Goal: Task Accomplishment & Management: Complete application form

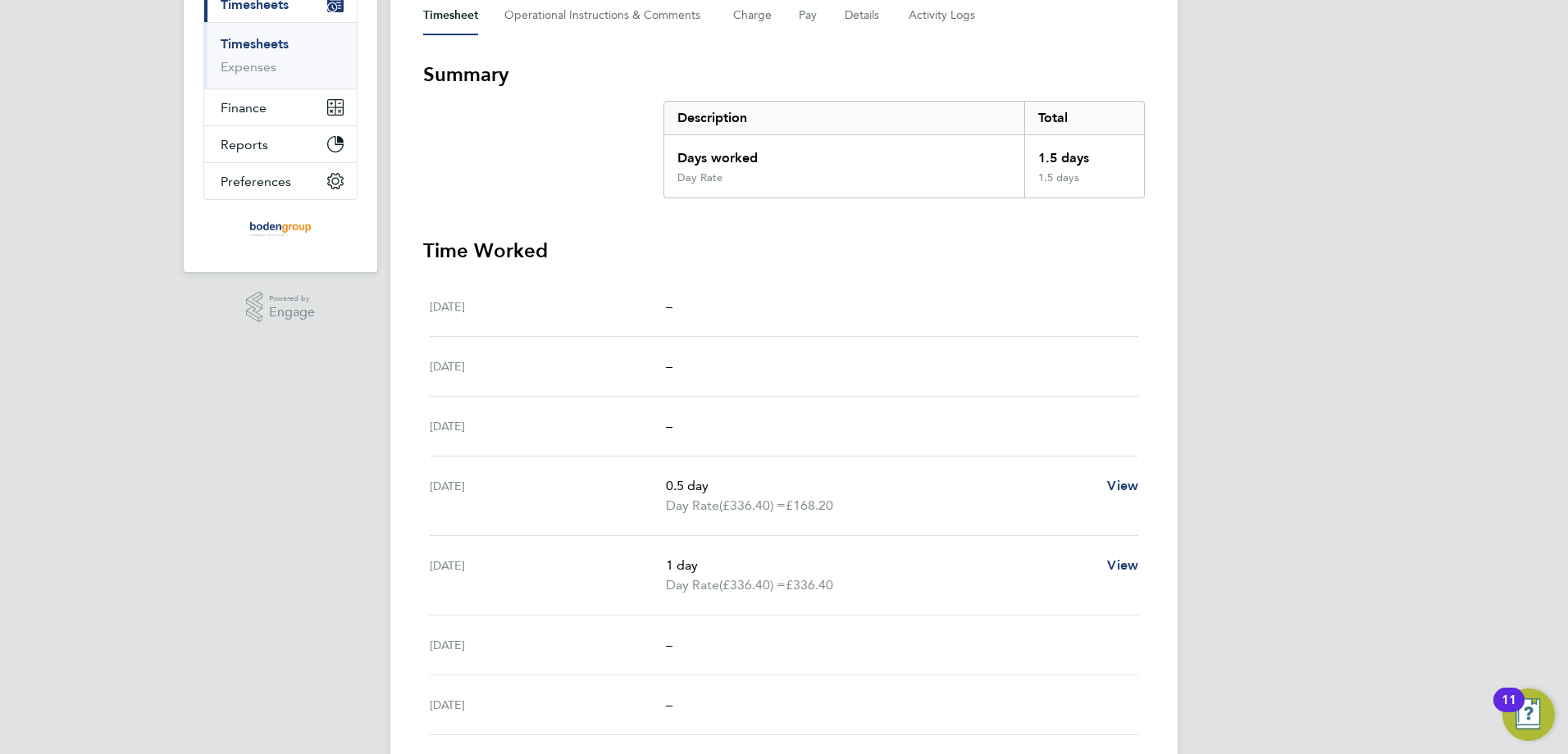
scroll to position [232, 0]
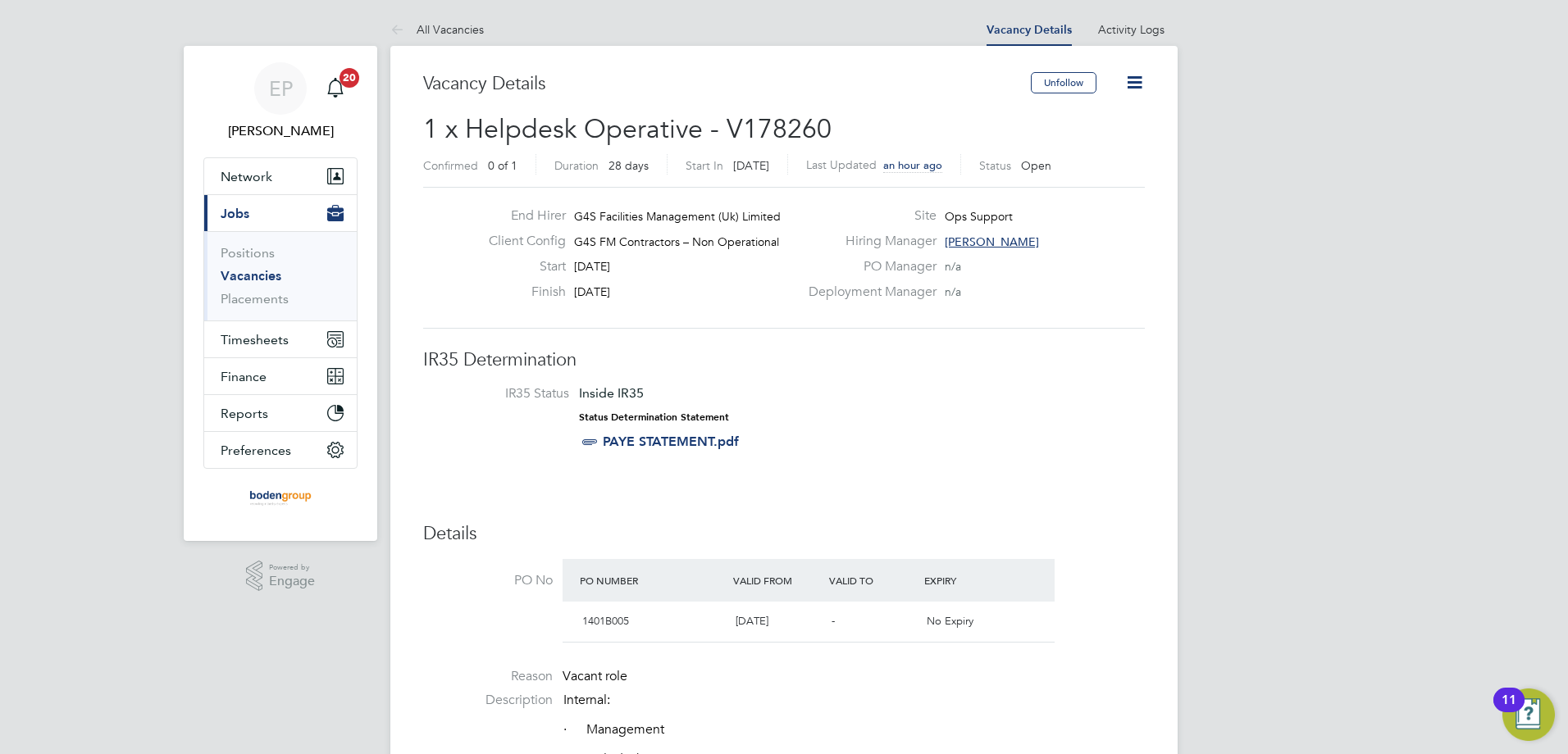
click at [1145, 82] on icon at bounding box center [1134, 82] width 21 height 21
click at [1074, 319] on div "End Hirer G4S Facilities Management (Uk) Limited Client Config G4S FM Contracto…" at bounding box center [784, 257] width 722 height 142
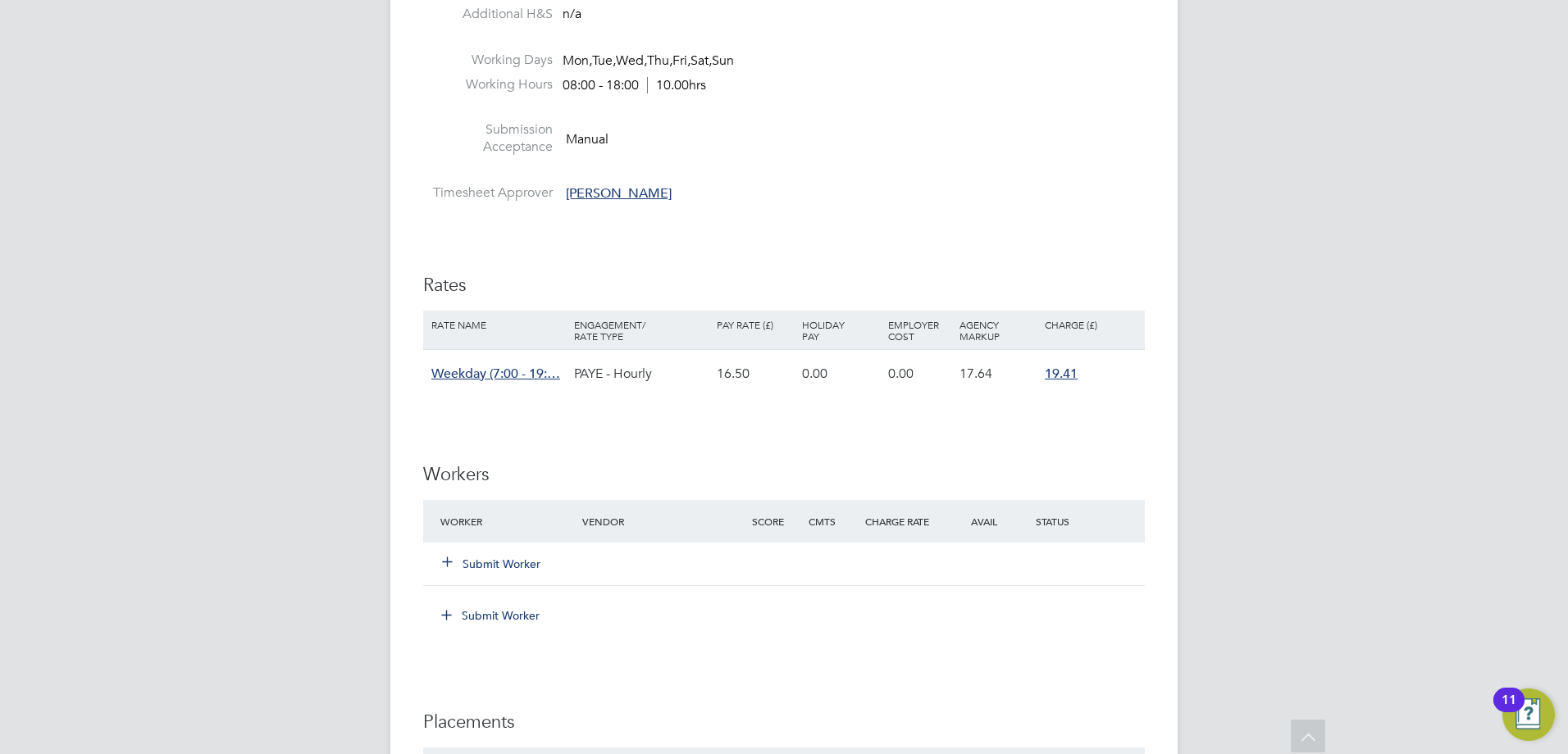
scroll to position [1968, 0]
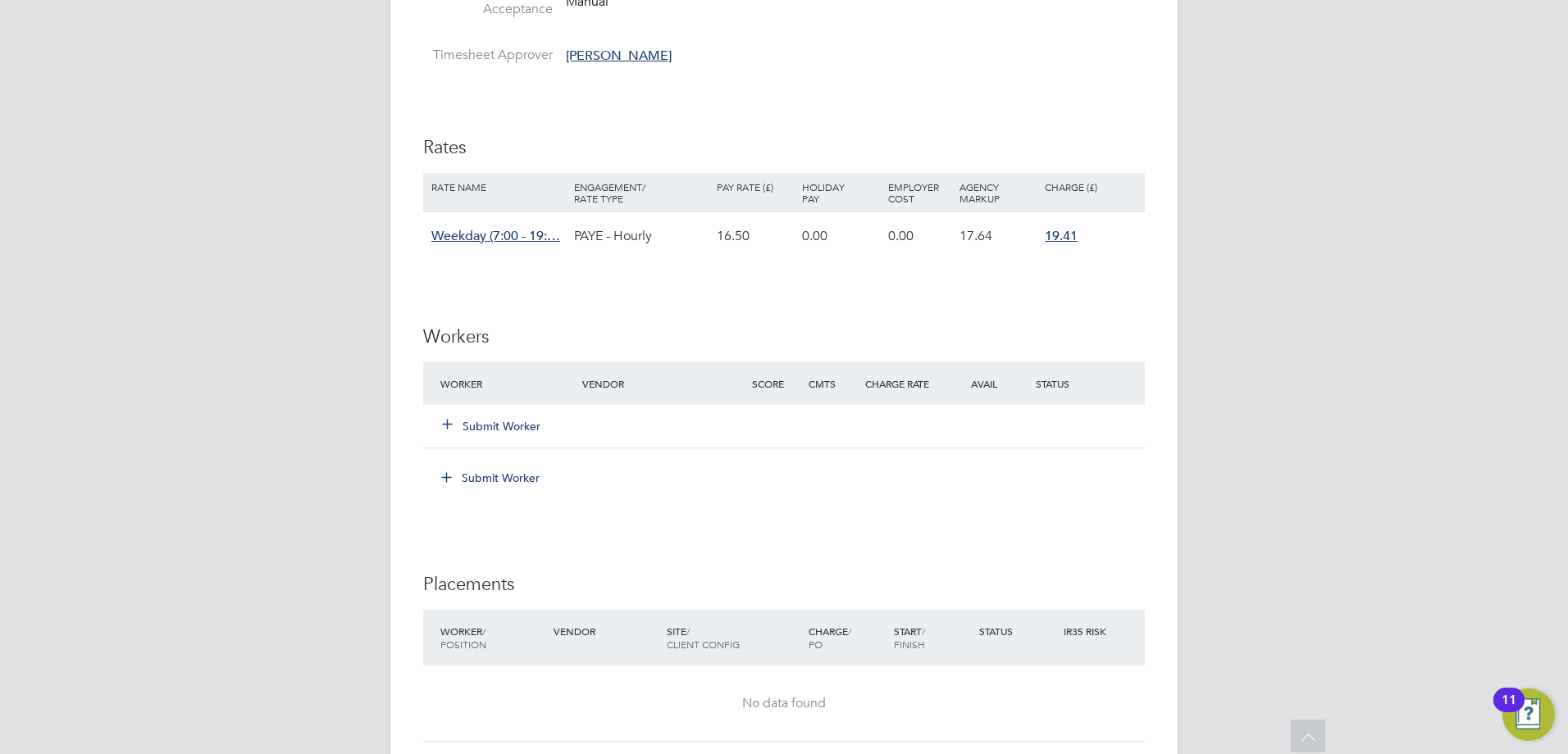
click at [510, 422] on button "Submit Worker" at bounding box center [491, 426] width 99 height 17
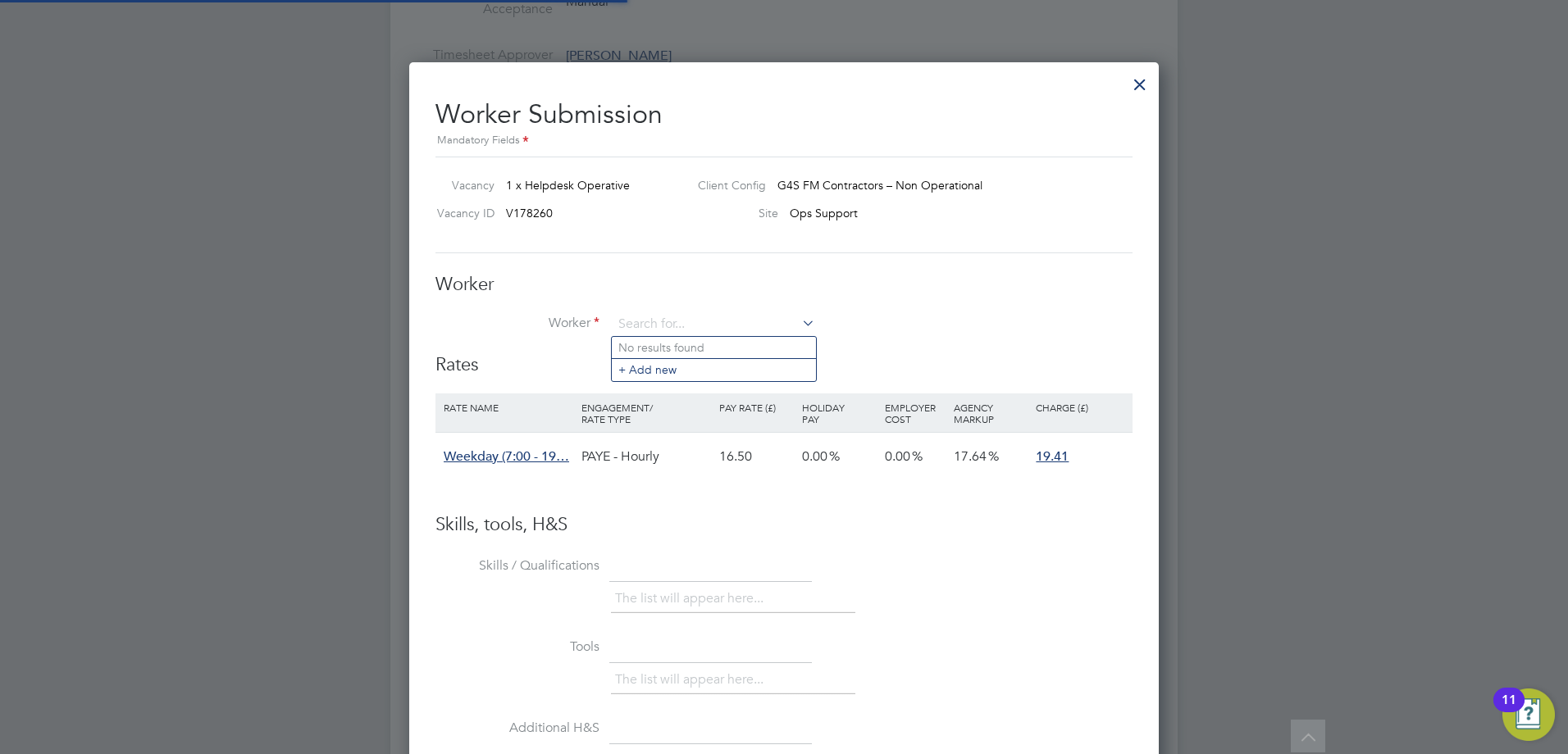
scroll to position [978, 750]
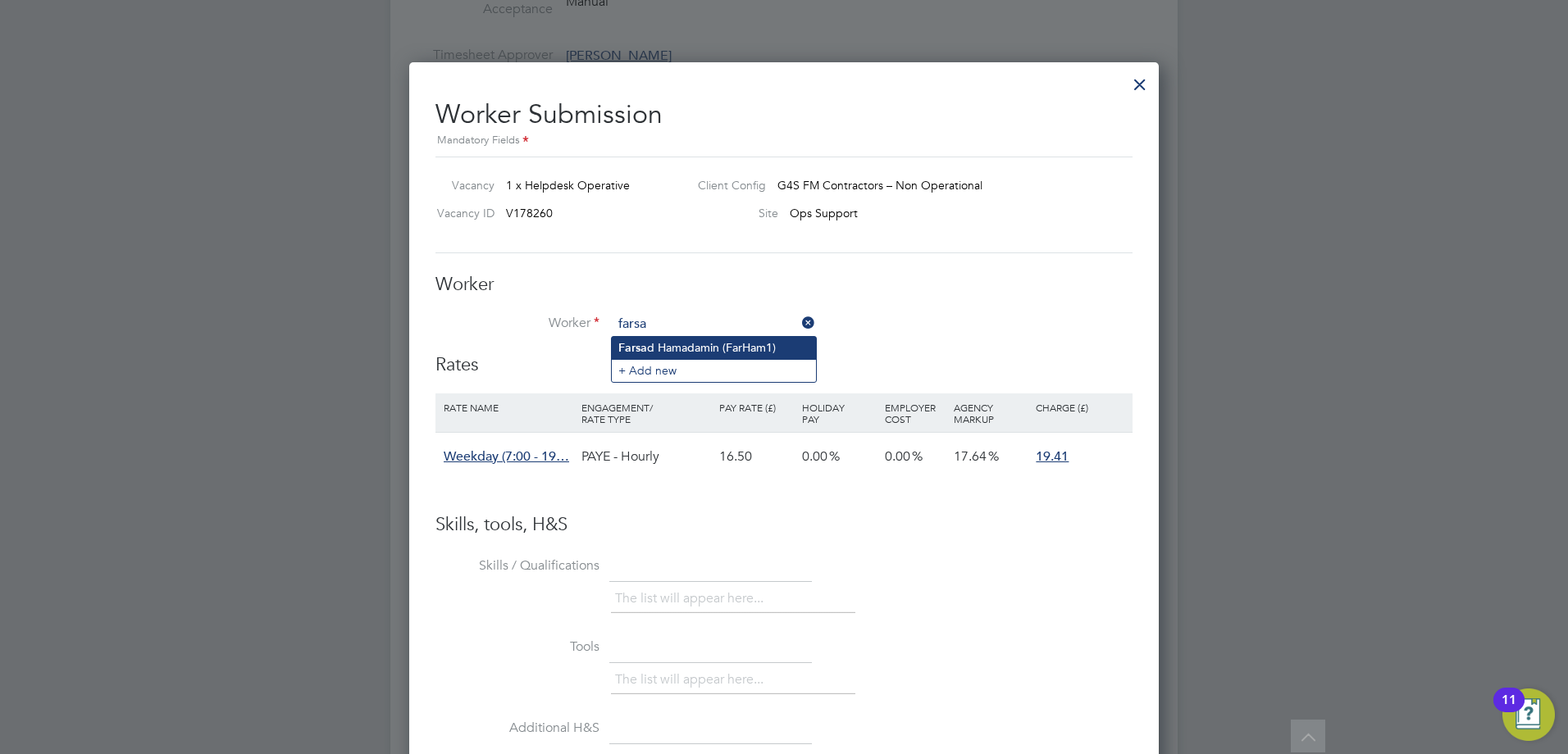
click at [719, 346] on li "Farsa d Hamadamin (FarHam1)" at bounding box center [713, 348] width 204 height 22
type input "Farsad Hamadamin (FarHam1)"
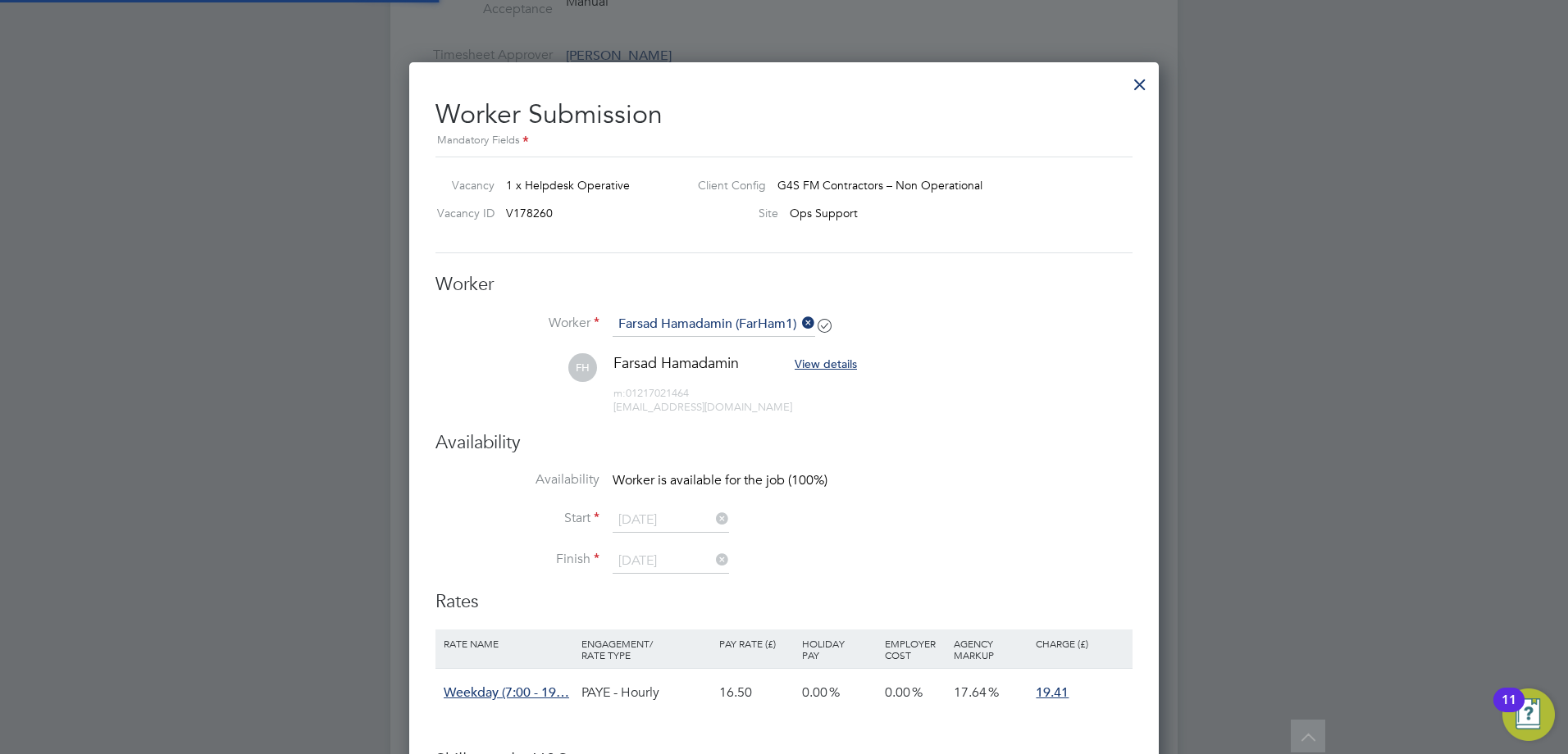
scroll to position [1325, 750]
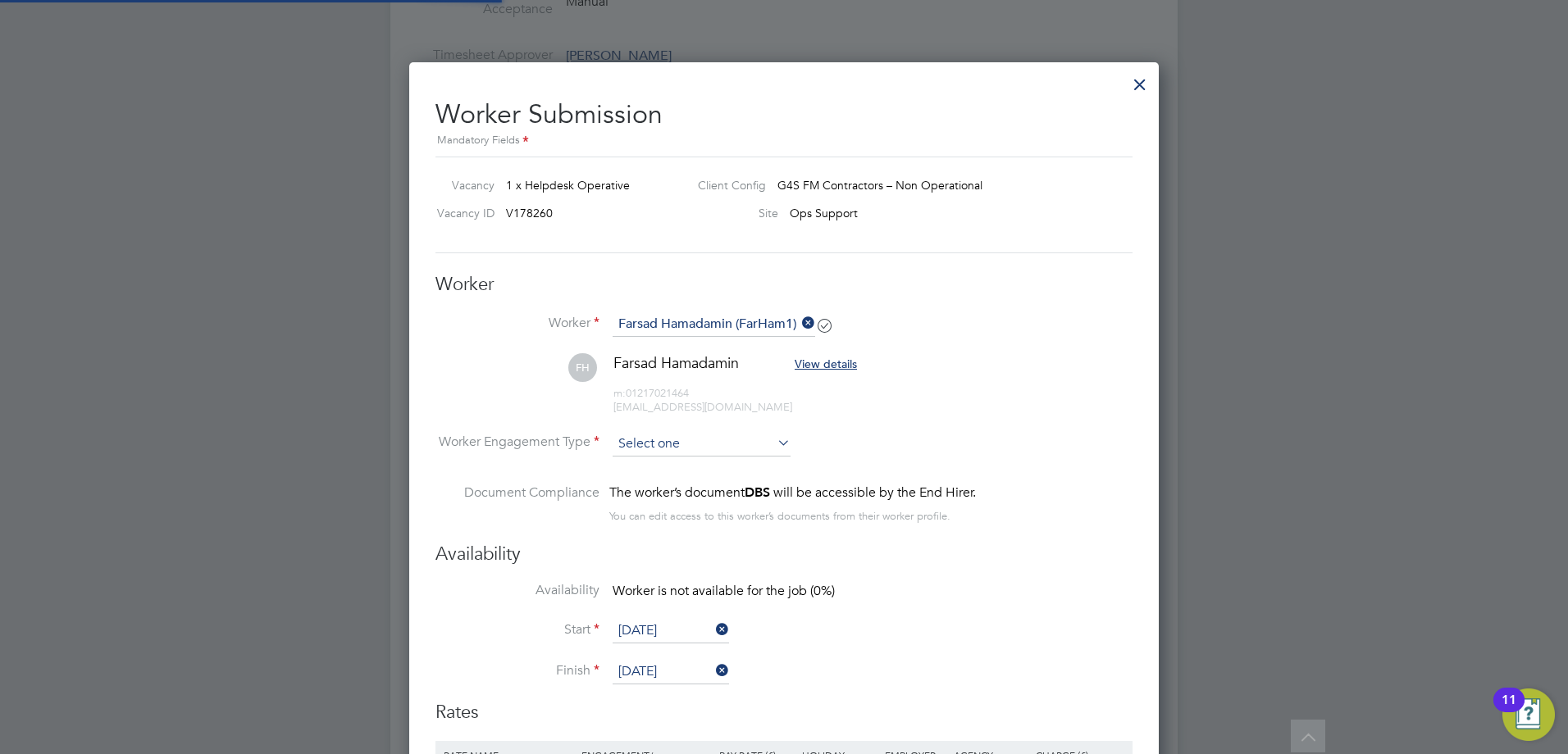
click at [702, 442] on input at bounding box center [701, 443] width 178 height 24
click at [676, 468] on li "Contract" at bounding box center [701, 467] width 180 height 21
type input "Contract"
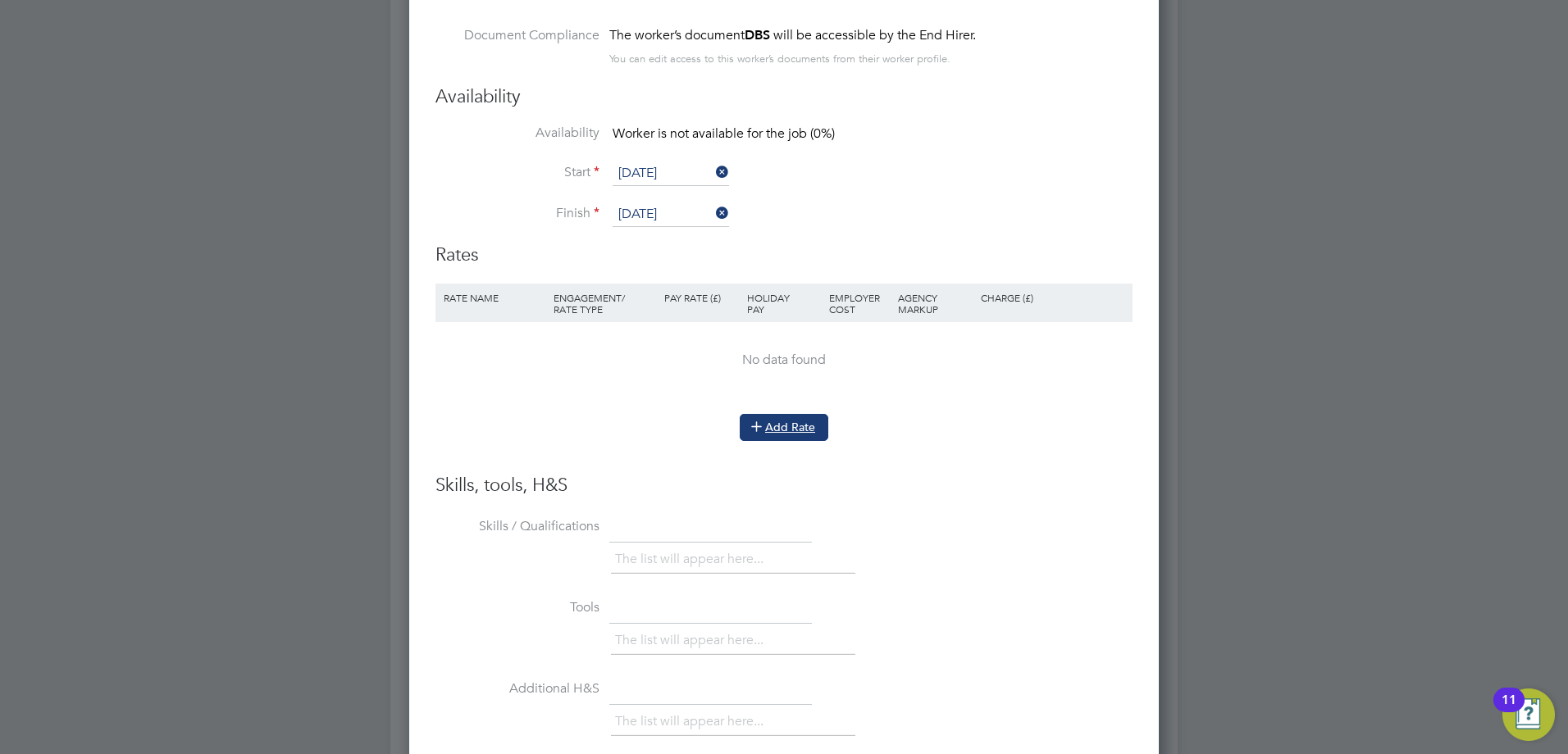
click at [783, 414] on button "Add Rate" at bounding box center [784, 427] width 89 height 26
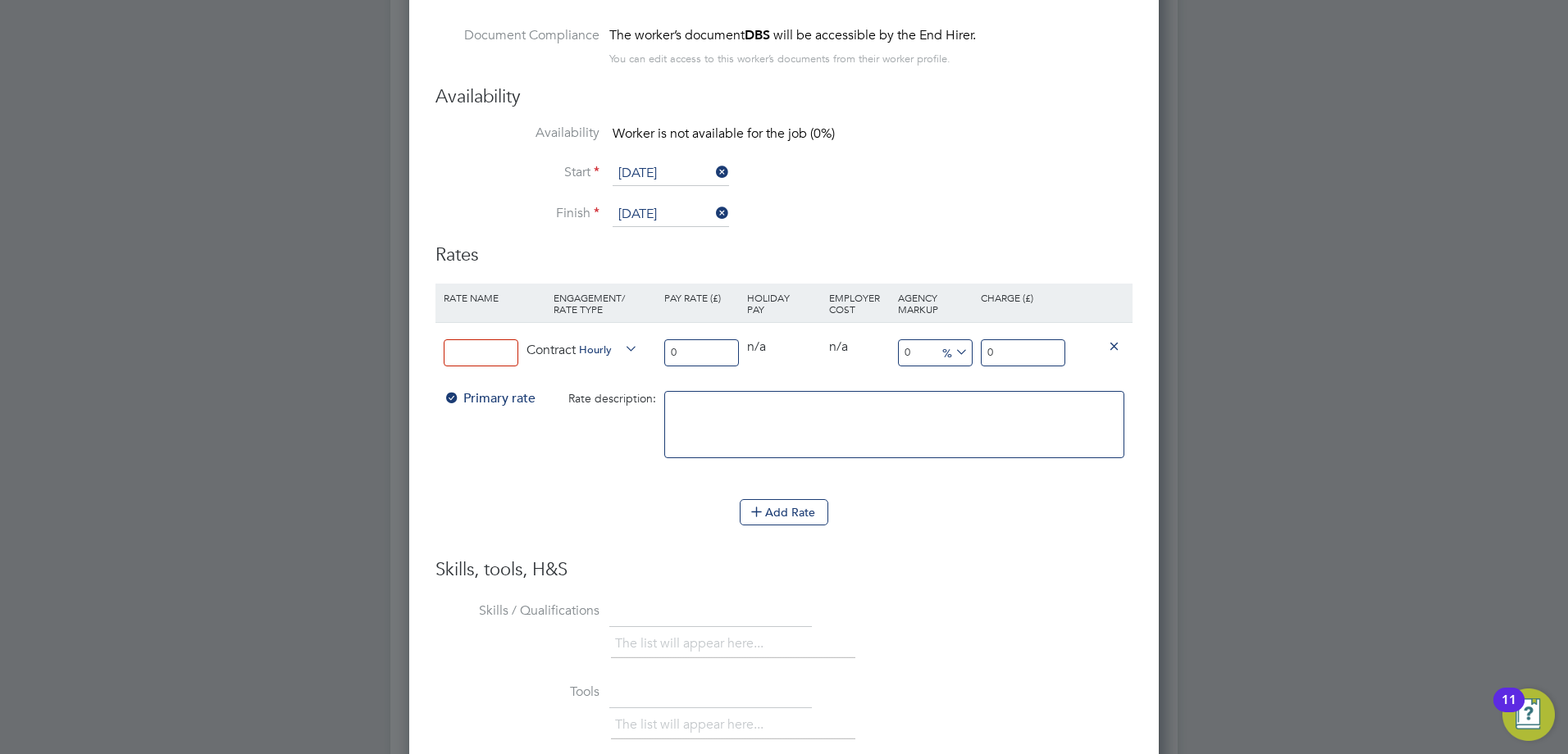
click at [475, 350] on input at bounding box center [481, 354] width 74 height 27
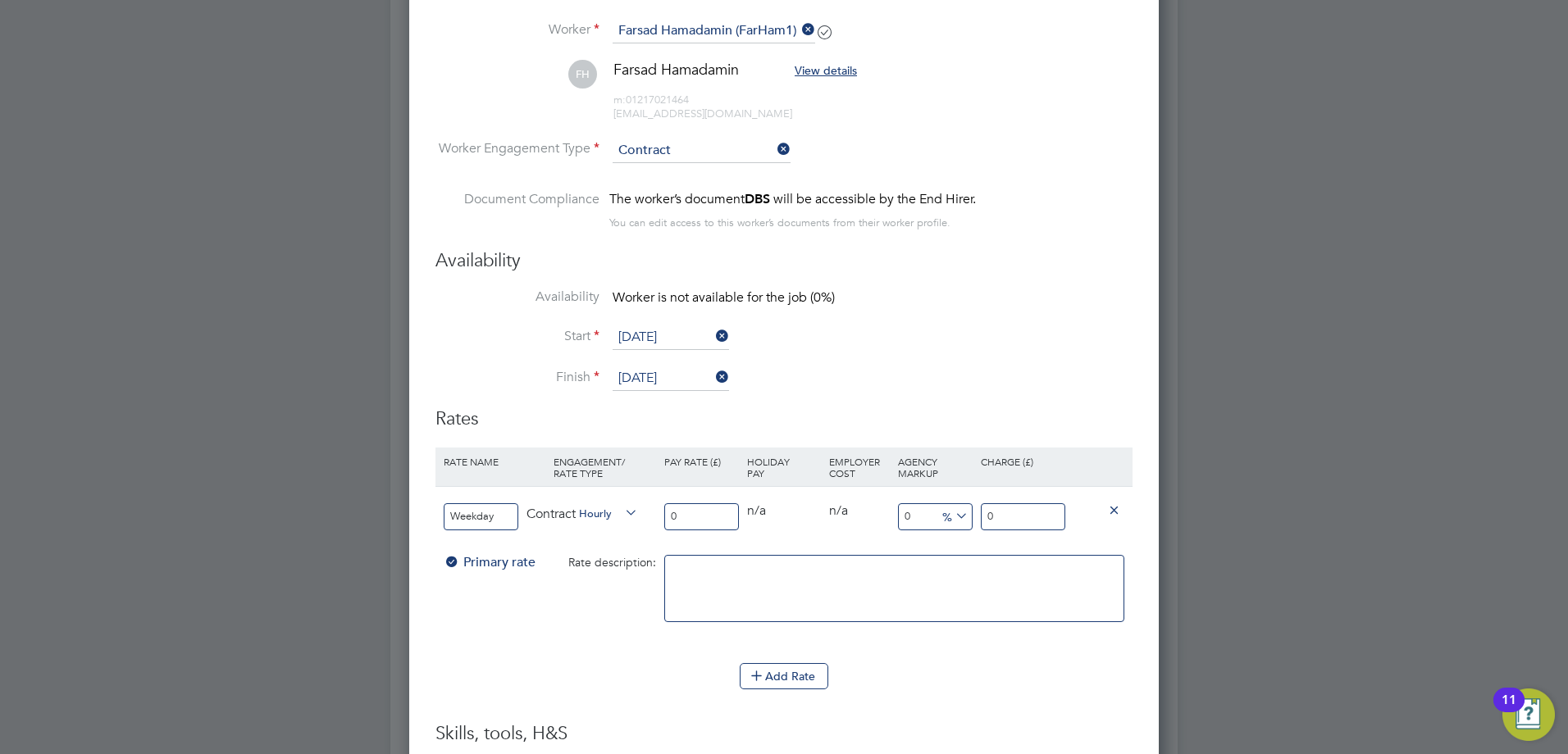
type input "weekdays 7am-7pm"
drag, startPoint x: 707, startPoint y: 513, endPoint x: 642, endPoint y: 516, distance: 65.1
click at [642, 516] on div "weekdays 7am-7pm Contract Hourly 0 0 n/a 0 n/a 0 0 % 0" at bounding box center [784, 517] width 697 height 61
type input "1"
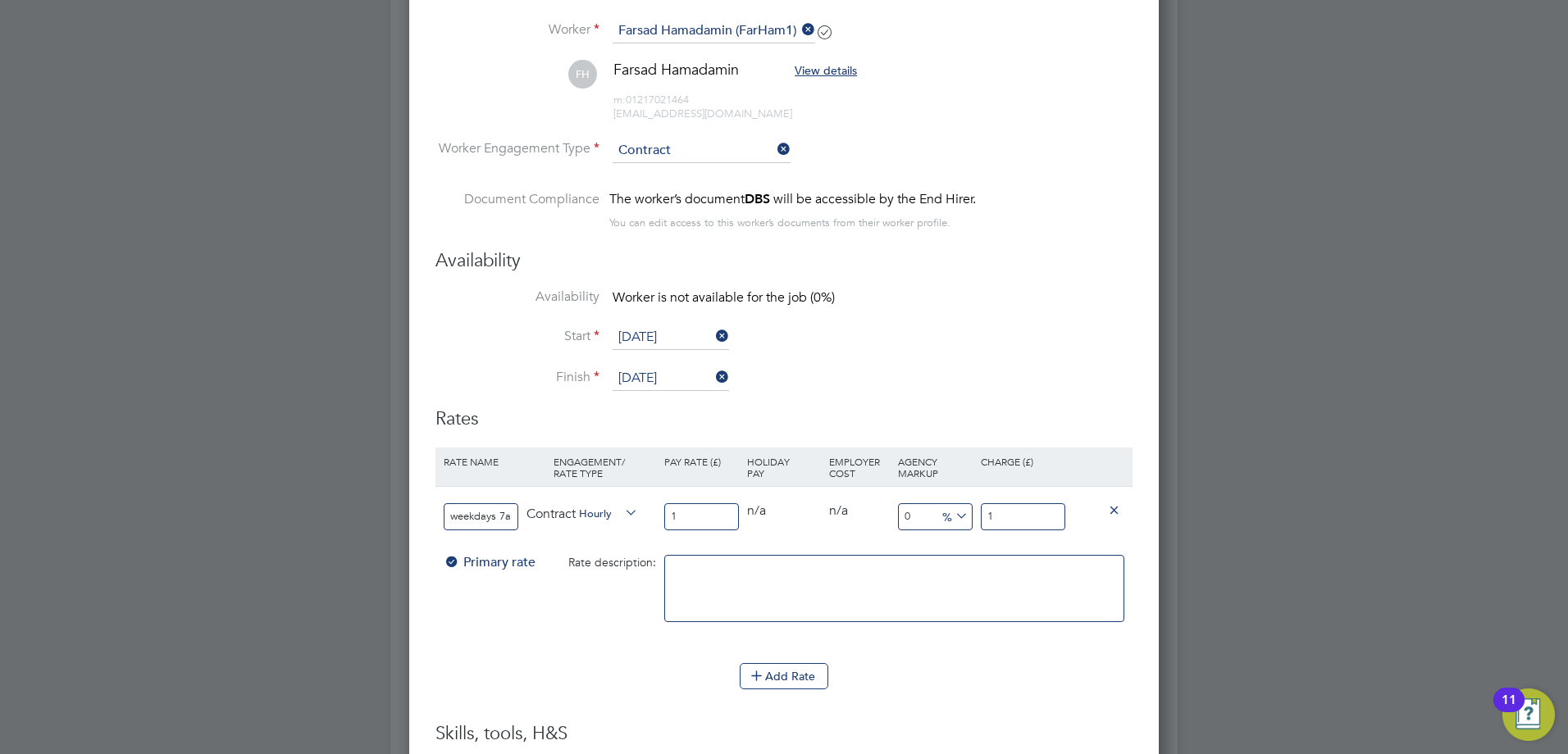
type input "16"
type input "16.5"
type input "16.50"
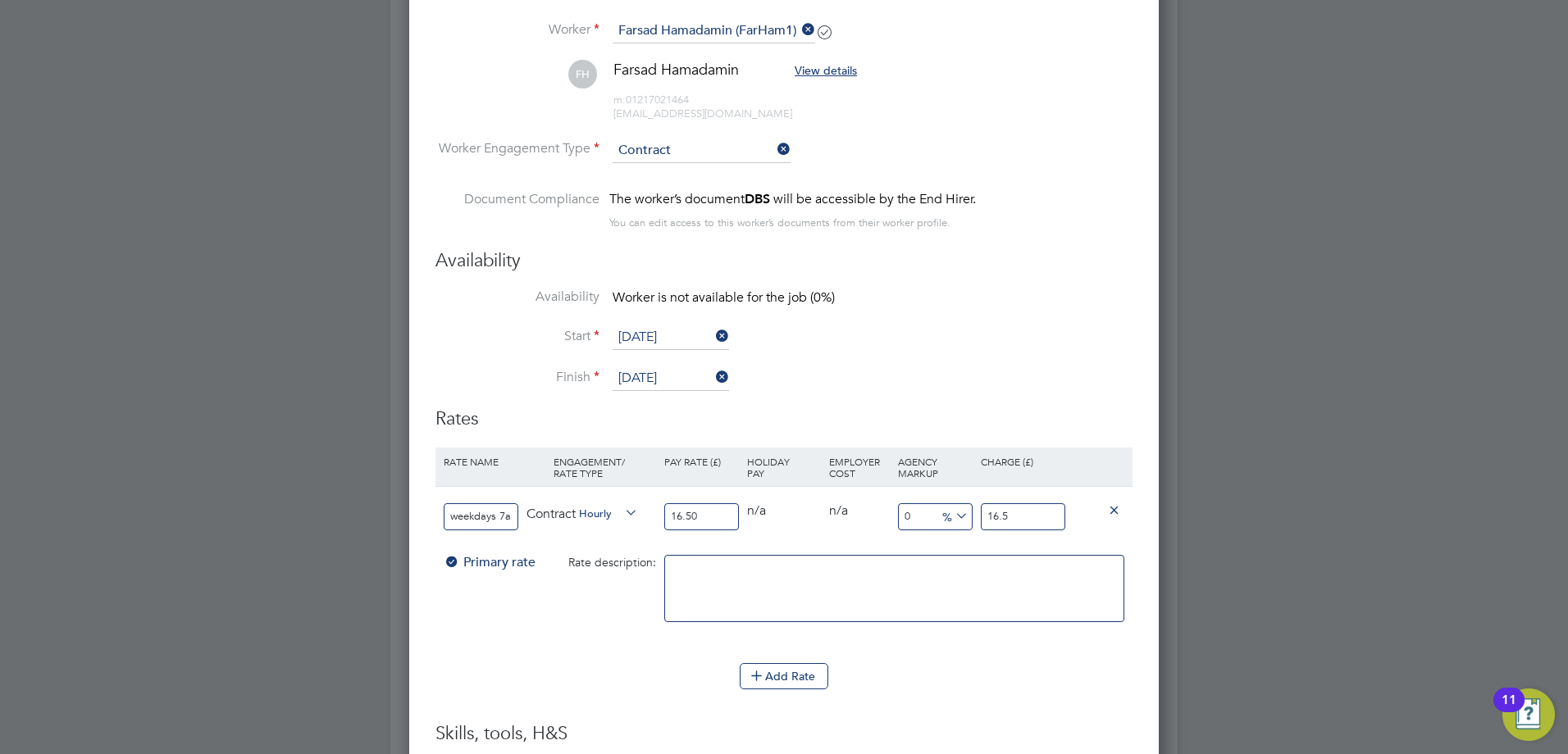
drag, startPoint x: 1019, startPoint y: 510, endPoint x: 964, endPoint y: 515, distance: 55.2
click at [964, 515] on div "weekdays 7am-7pm Contract Hourly 16.50 0 n/a 0 n/a 0 0 % 16.5" at bounding box center [784, 517] width 697 height 61
type input "-93.93939393939394"
type input "1"
type input "15.151515151515152"
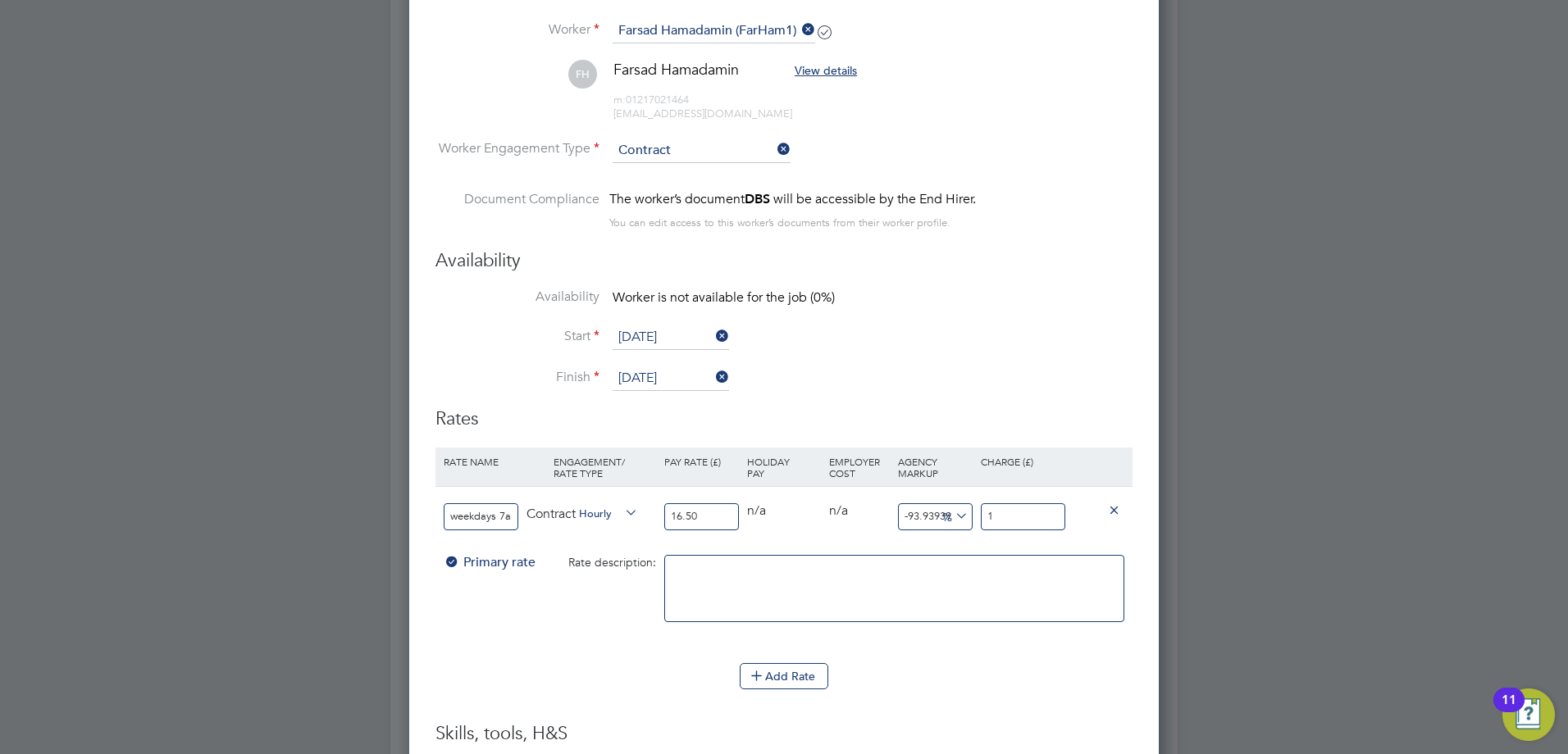
type input "19"
type input "17.575757575757574"
type input "19.4"
type input "17.636363636363637"
type input "19.41"
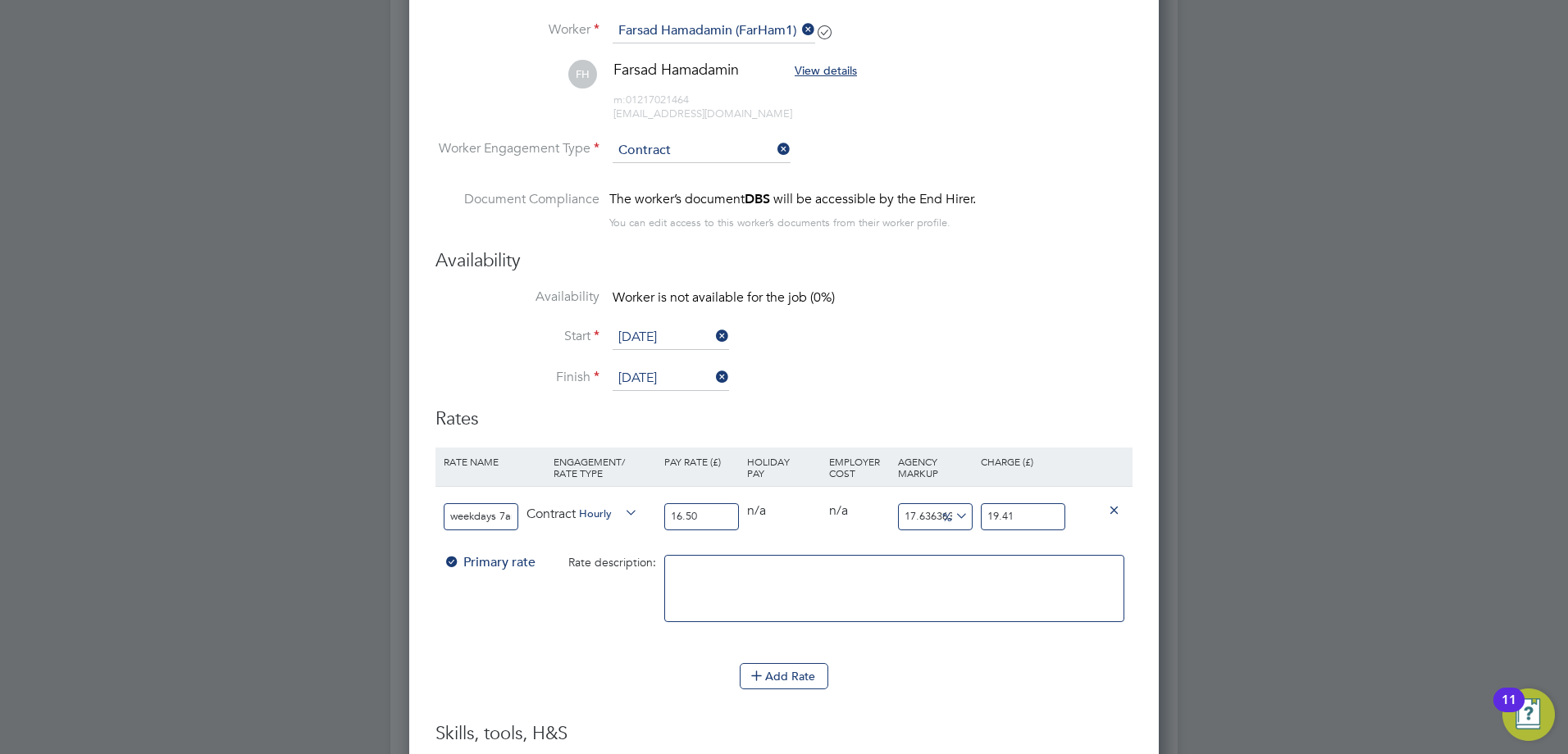
click at [587, 607] on div "Primary rate Rate description:" at bounding box center [784, 597] width 697 height 100
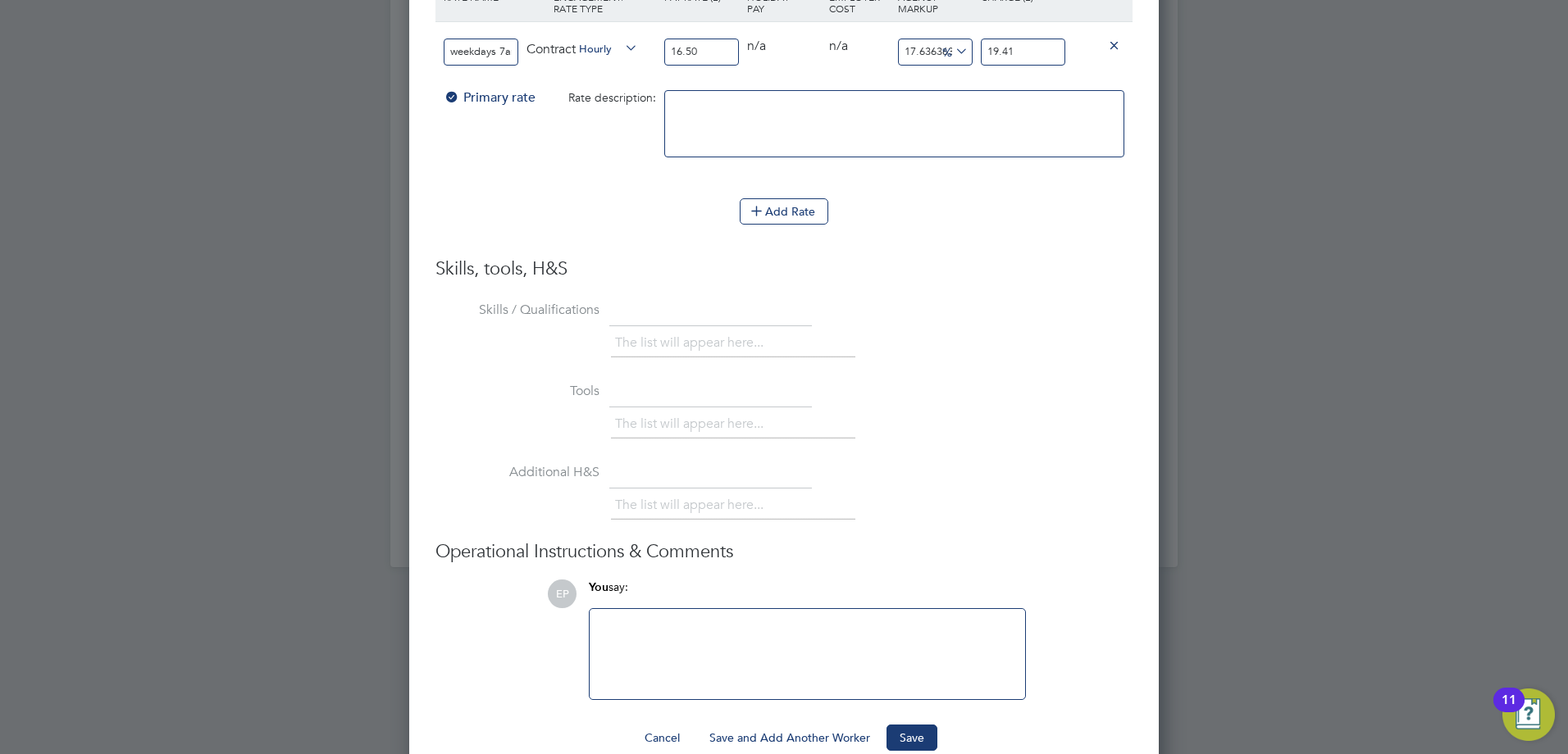
scroll to position [2755, 0]
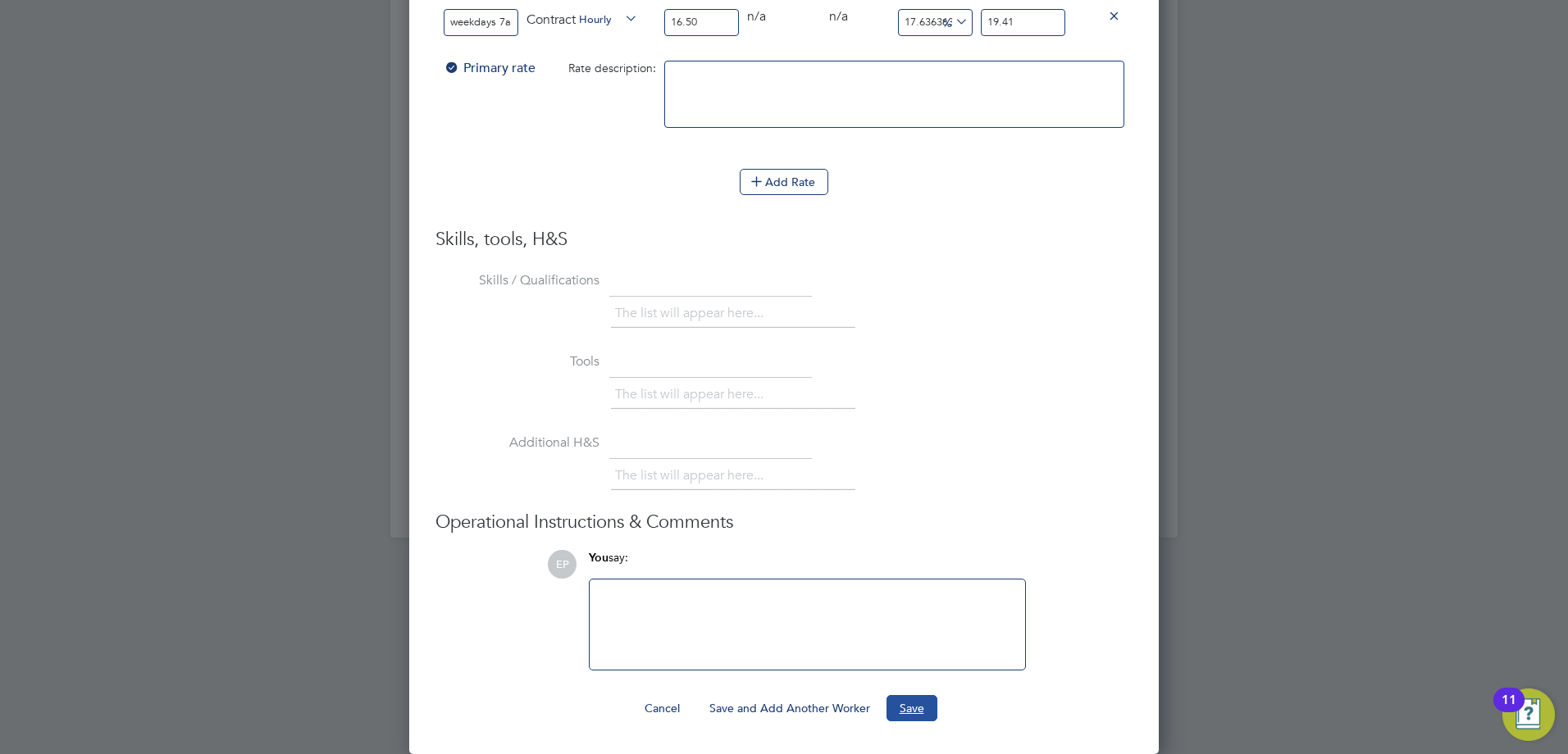
click at [915, 711] on button "Save" at bounding box center [911, 708] width 51 height 26
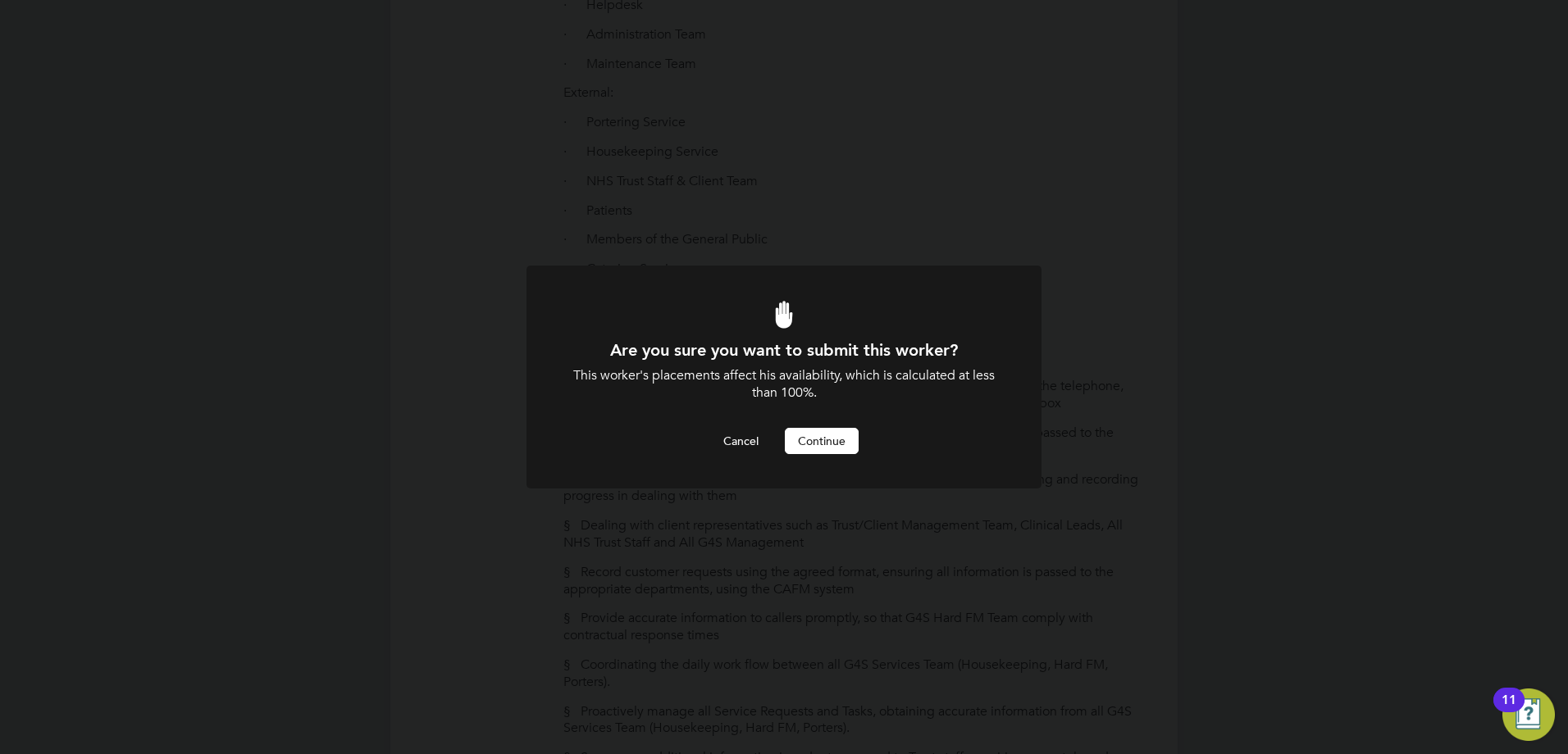
click at [816, 451] on button "Continue" at bounding box center [822, 440] width 74 height 26
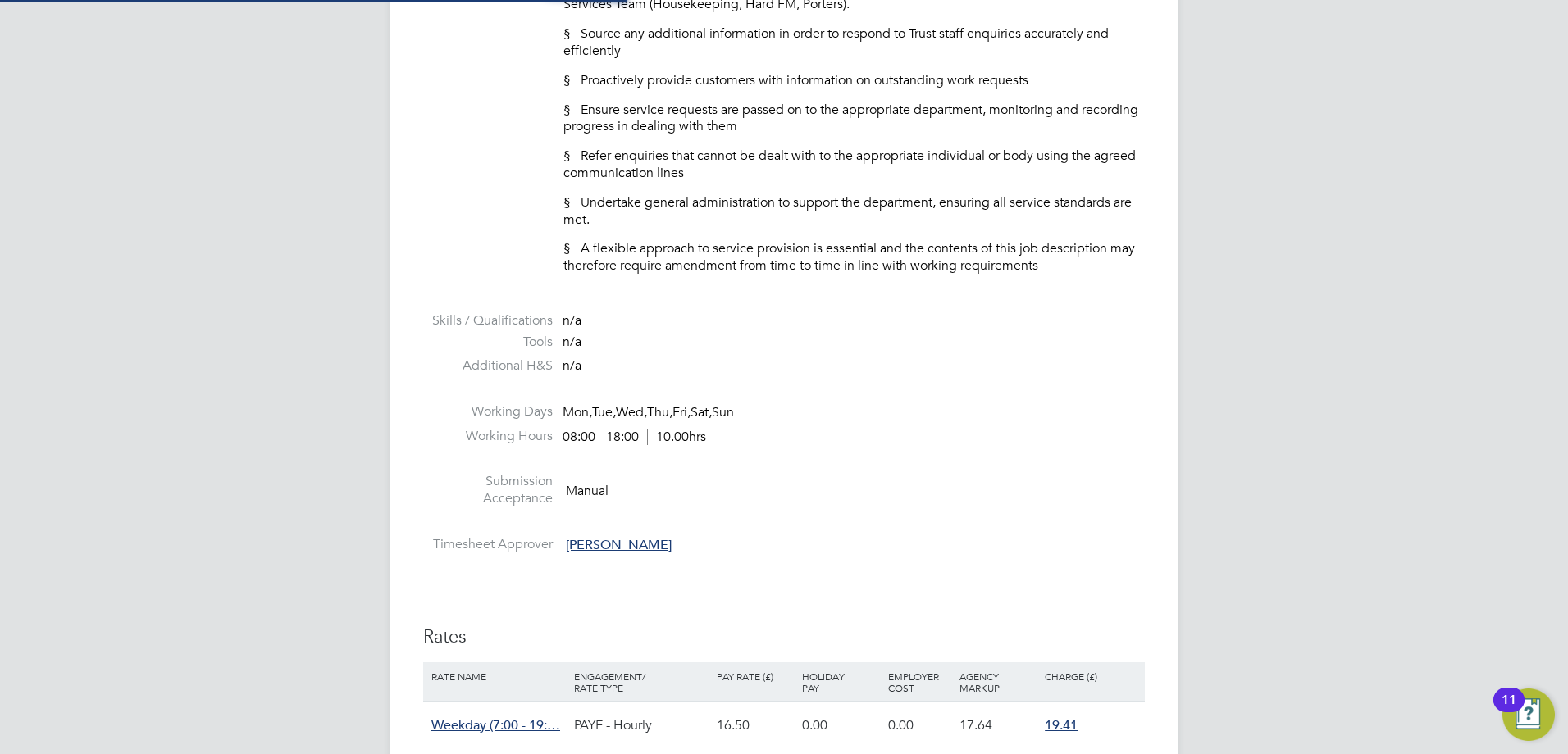
scroll to position [8, 8]
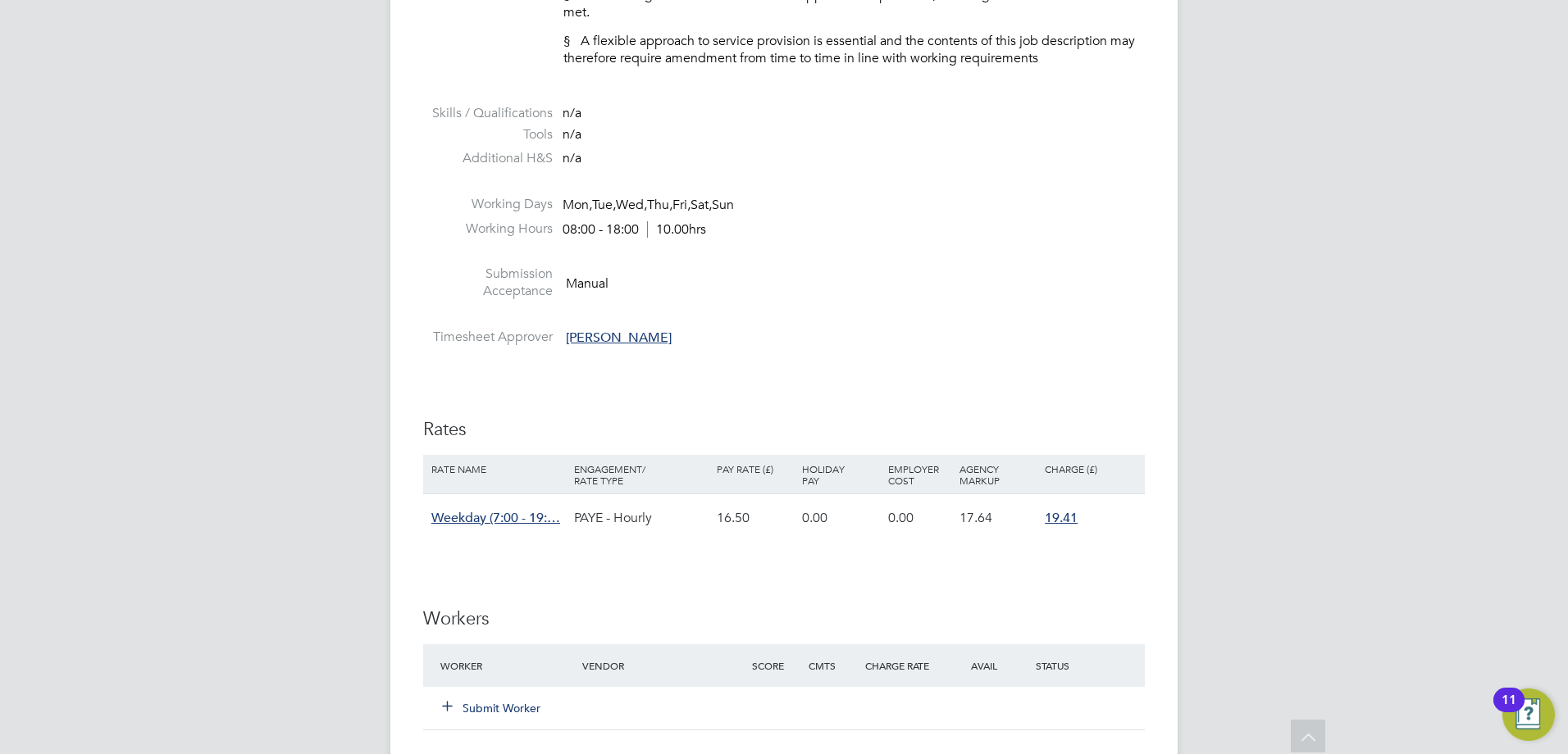
scroll to position [1886, 0]
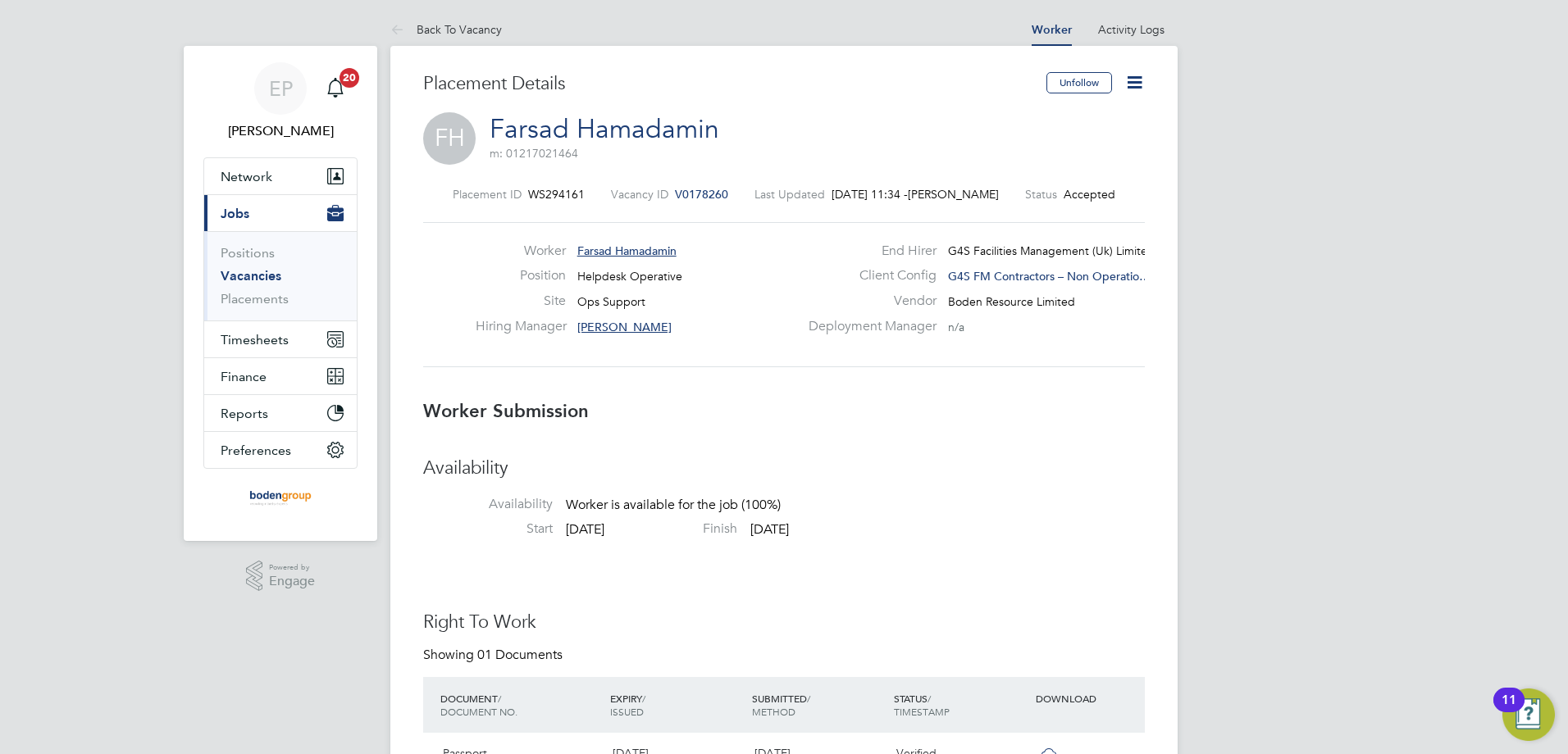
click at [1141, 82] on icon at bounding box center [1134, 82] width 21 height 21
click at [1026, 196] on li "Confirm" at bounding box center [1065, 200] width 151 height 23
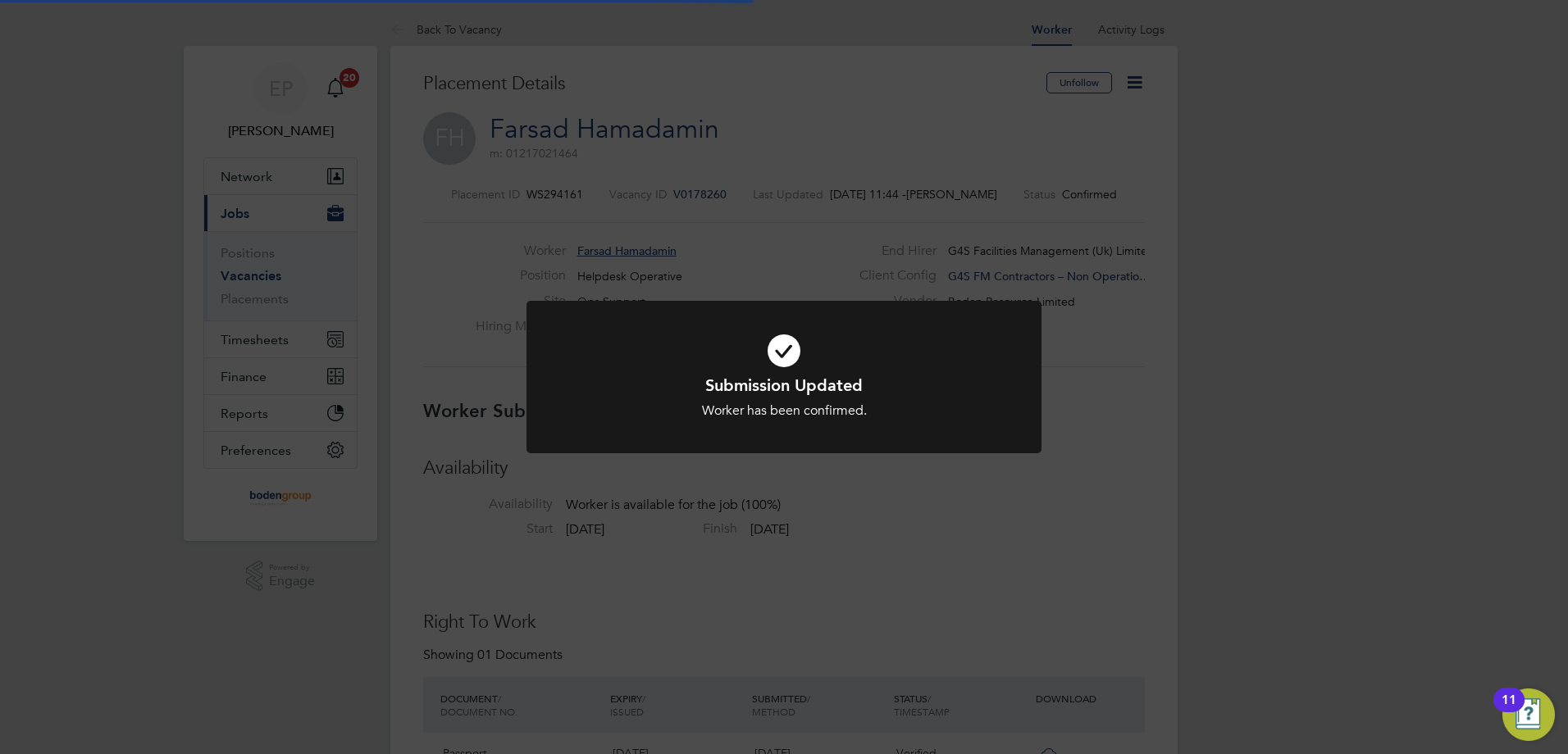
scroll to position [16, 93]
click at [1238, 178] on div "Submission Updated Worker has been confirmed. Cancel Okay" at bounding box center [784, 377] width 1568 height 754
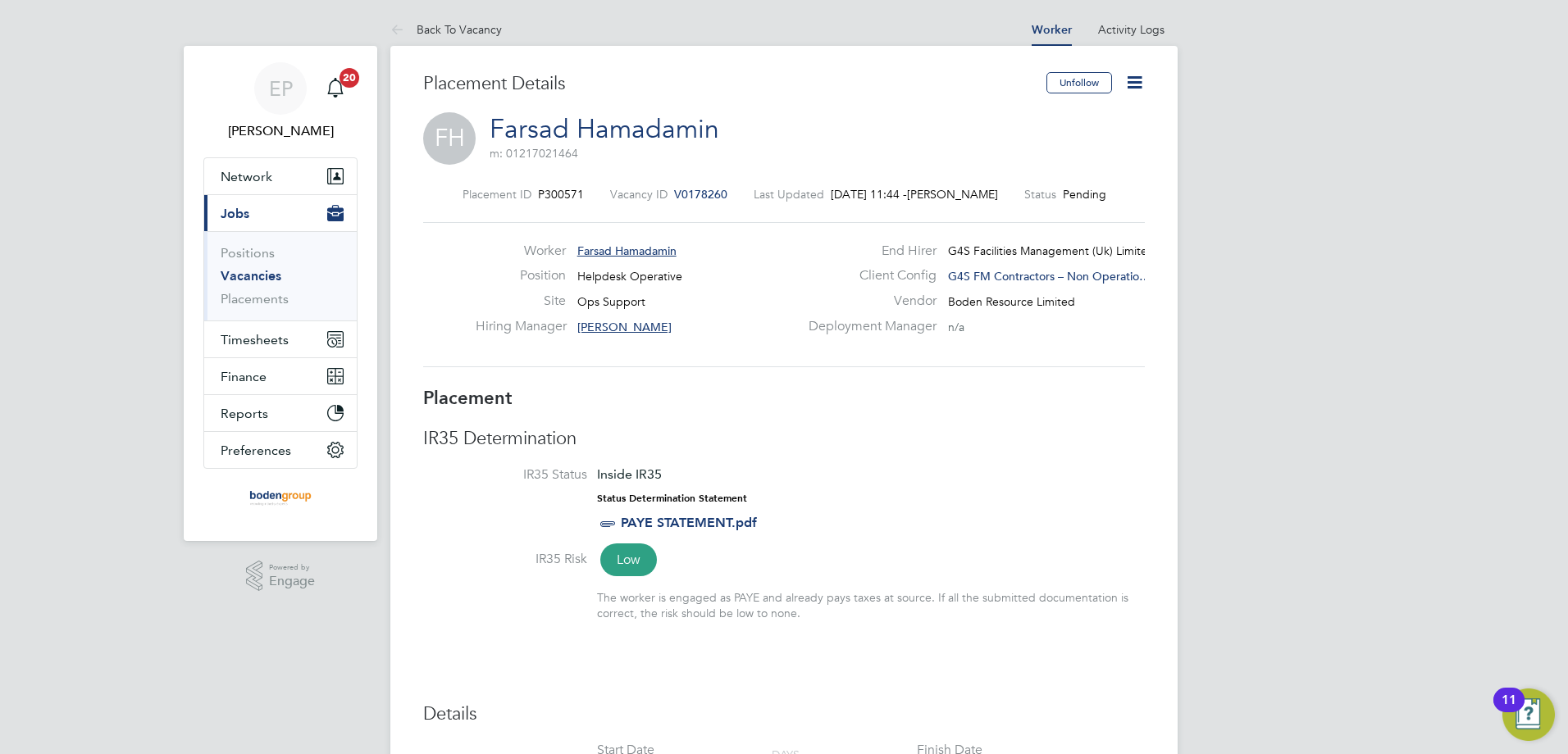
click at [1132, 83] on icon at bounding box center [1134, 82] width 21 height 21
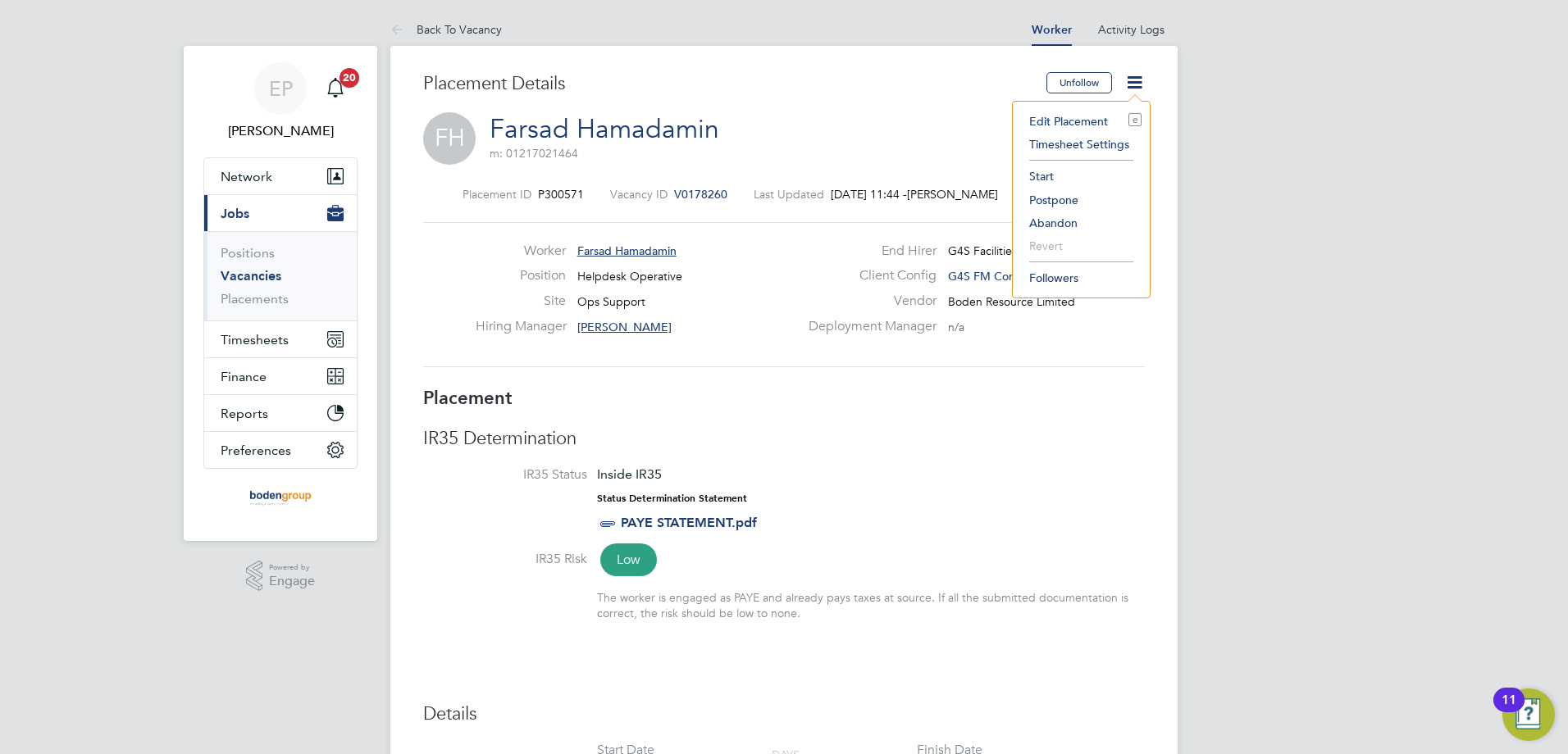
click at [1045, 172] on li "Start" at bounding box center [1081, 177] width 120 height 23
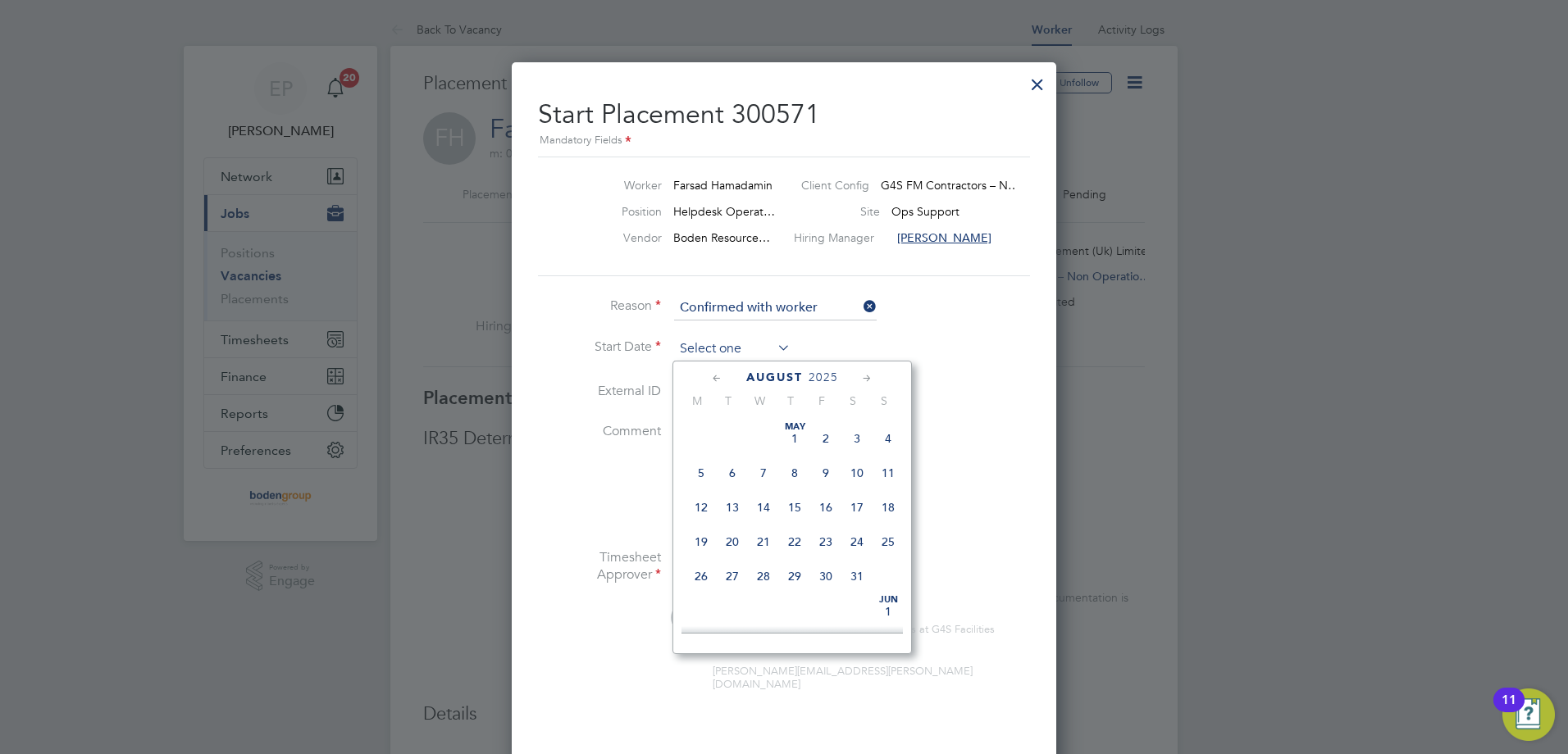
click at [702, 352] on input at bounding box center [732, 349] width 116 height 24
click at [700, 554] on span "4" at bounding box center [701, 541] width 31 height 31
type input "04 Aug 2025"
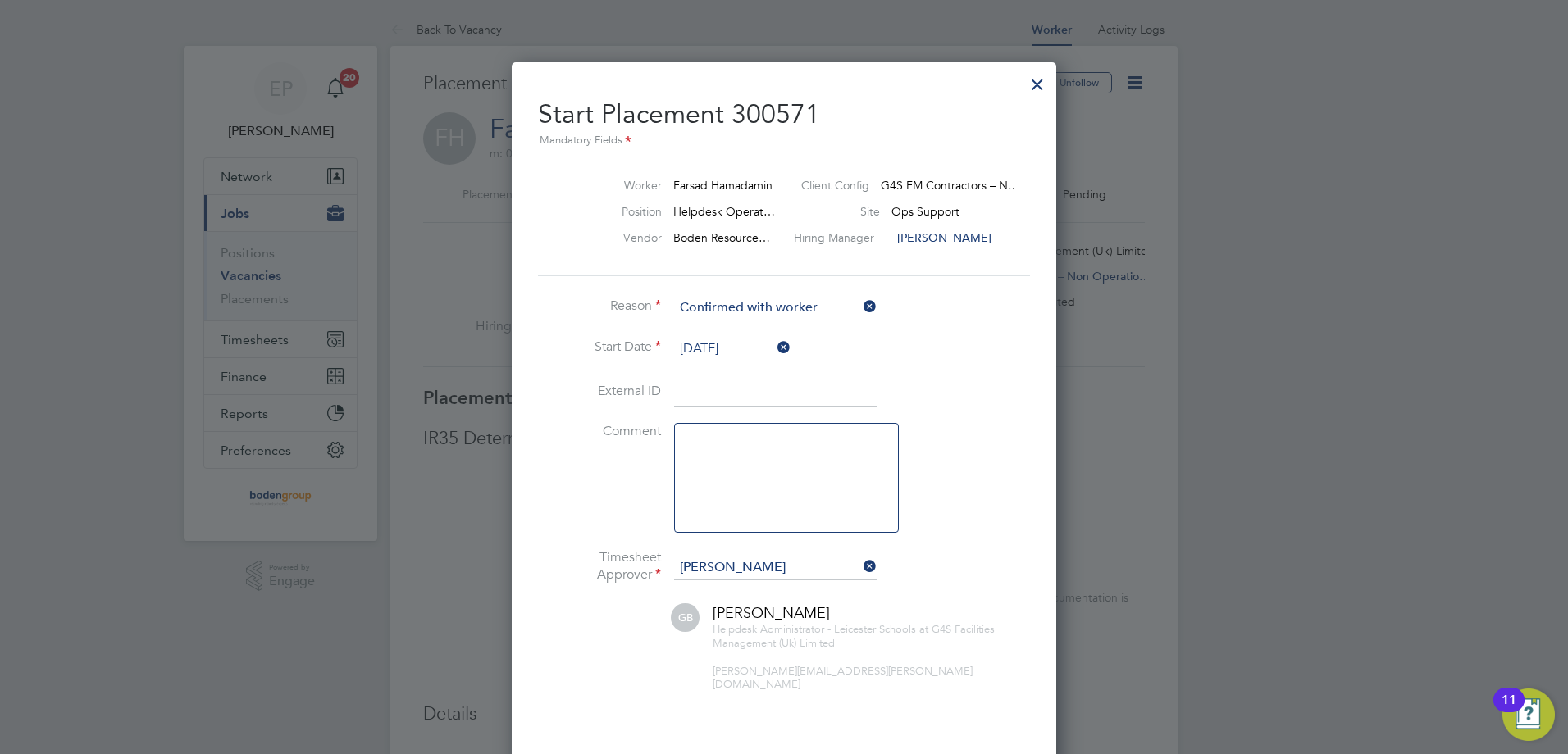
click at [741, 353] on input "04 Aug 2025" at bounding box center [732, 349] width 116 height 24
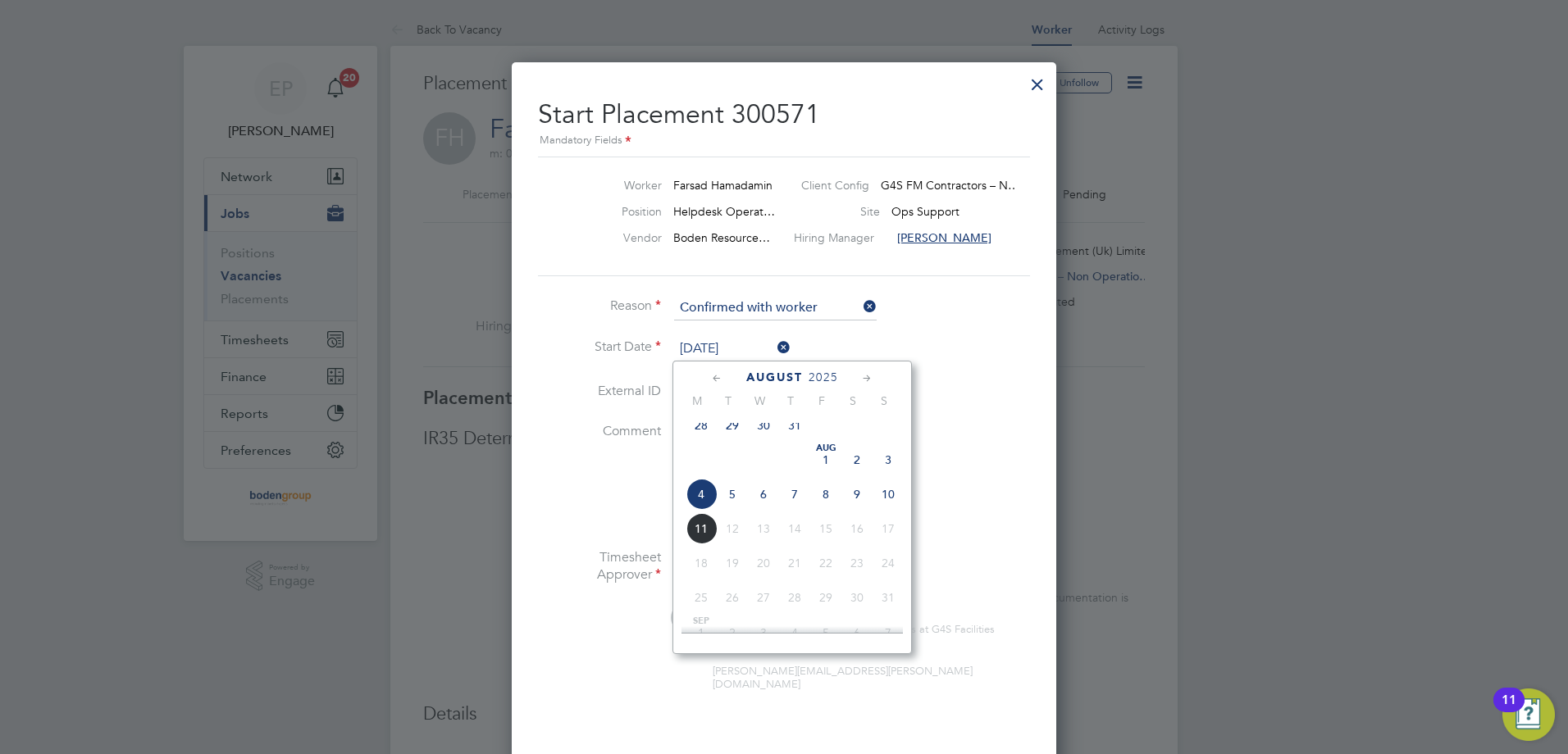
drag, startPoint x: 1091, startPoint y: 440, endPoint x: 1080, endPoint y: 451, distance: 15.6
click at [1090, 441] on div at bounding box center [784, 377] width 1568 height 754
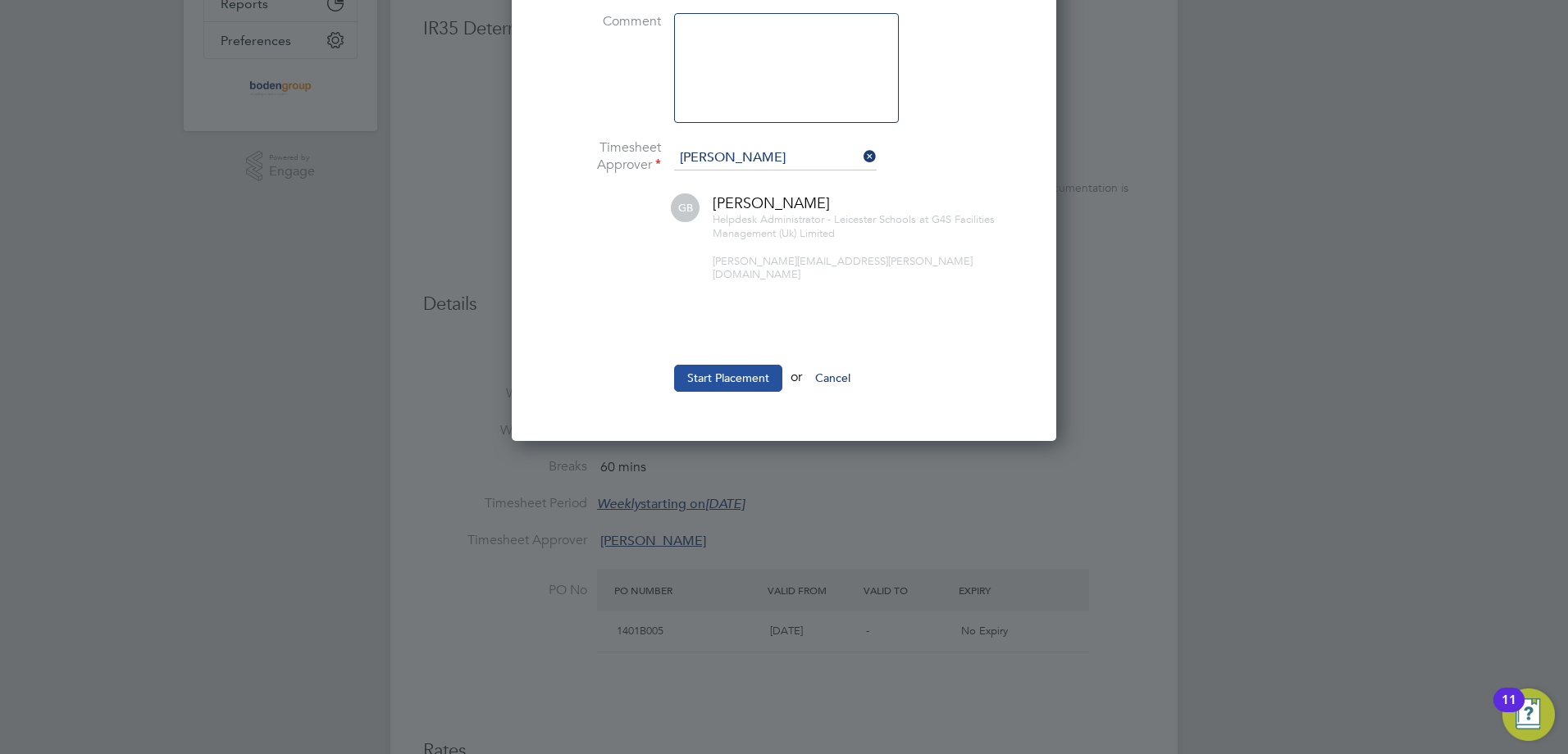
click at [715, 365] on button "Start Placement" at bounding box center [728, 378] width 108 height 26
